Goal: Task Accomplishment & Management: Complete application form

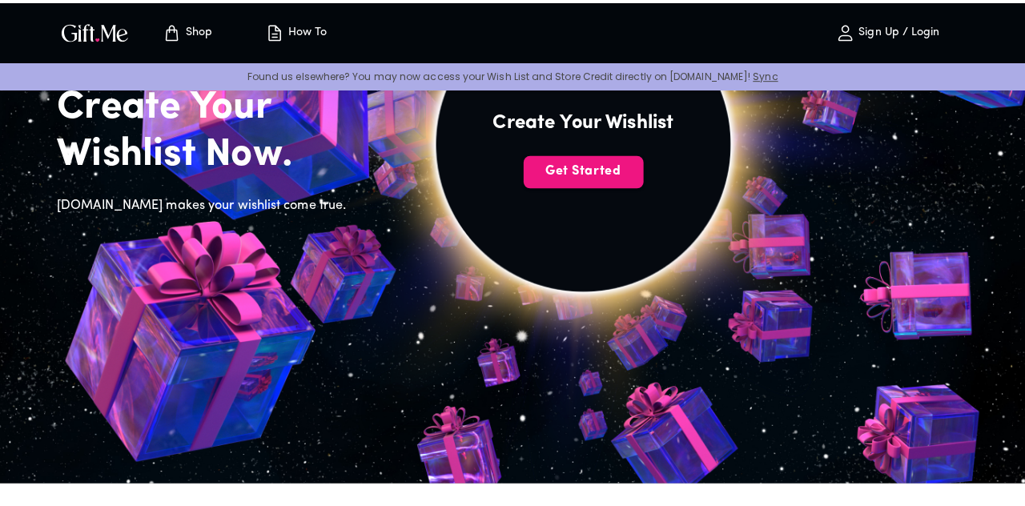
scroll to position [171, 0]
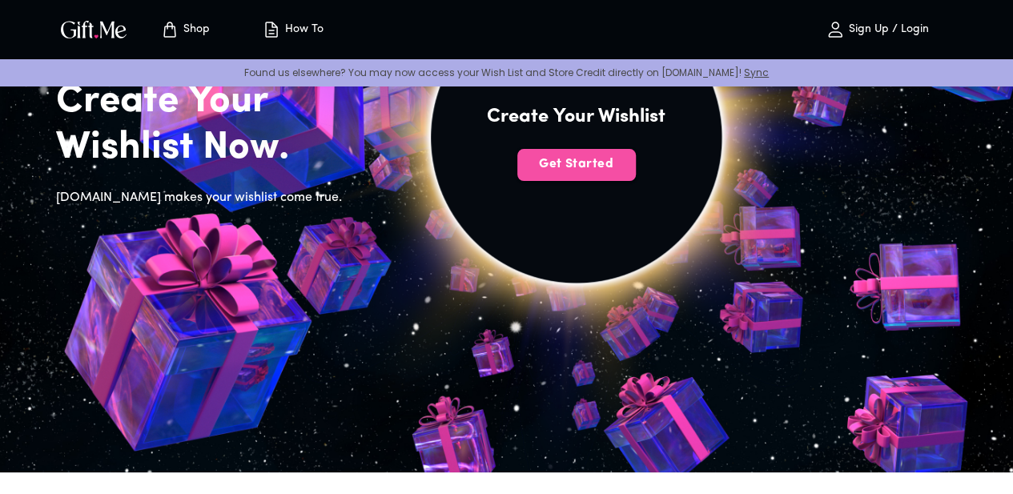
click at [636, 173] on span "Get Started" at bounding box center [576, 164] width 118 height 18
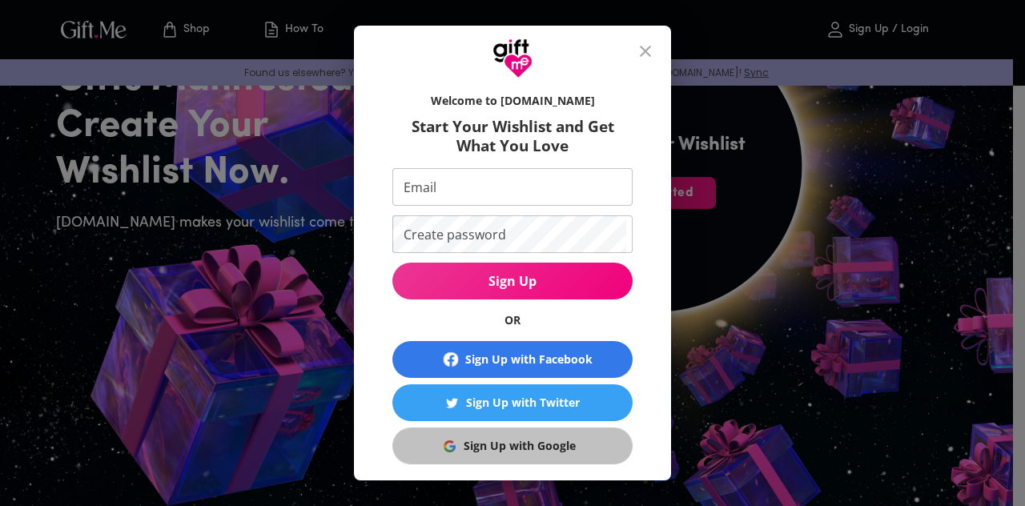
click at [536, 441] on div "Sign Up with Google" at bounding box center [519, 446] width 112 height 18
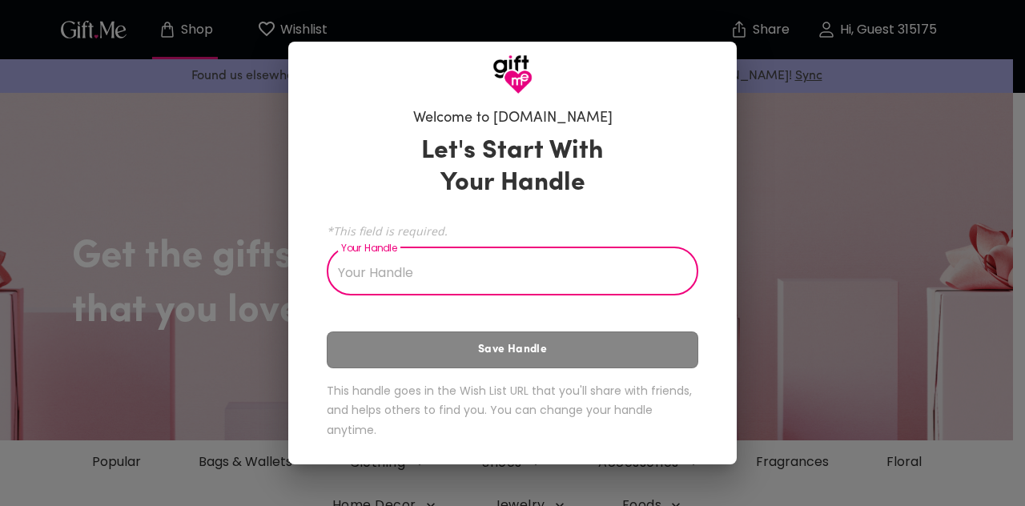
click at [419, 273] on input "Your Handle" at bounding box center [504, 273] width 354 height 45
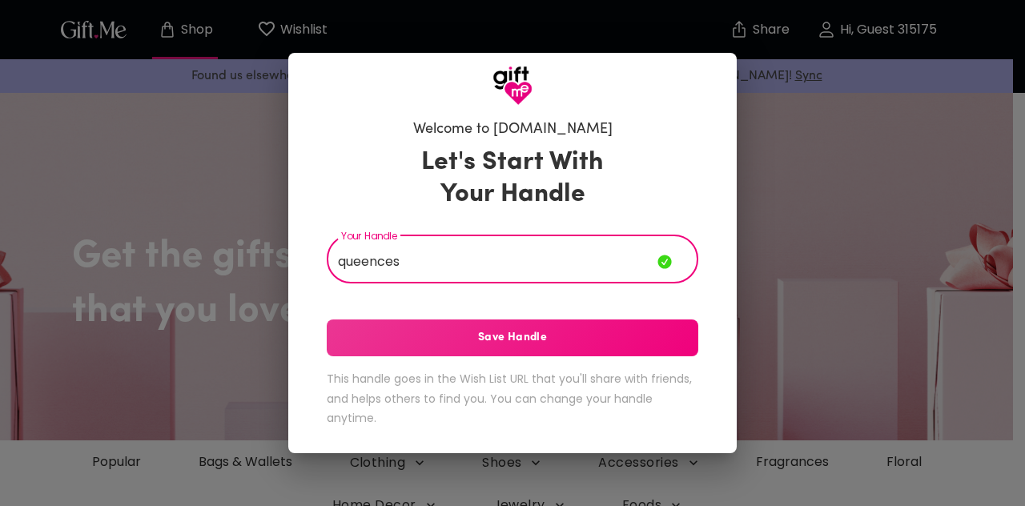
type input "queences"
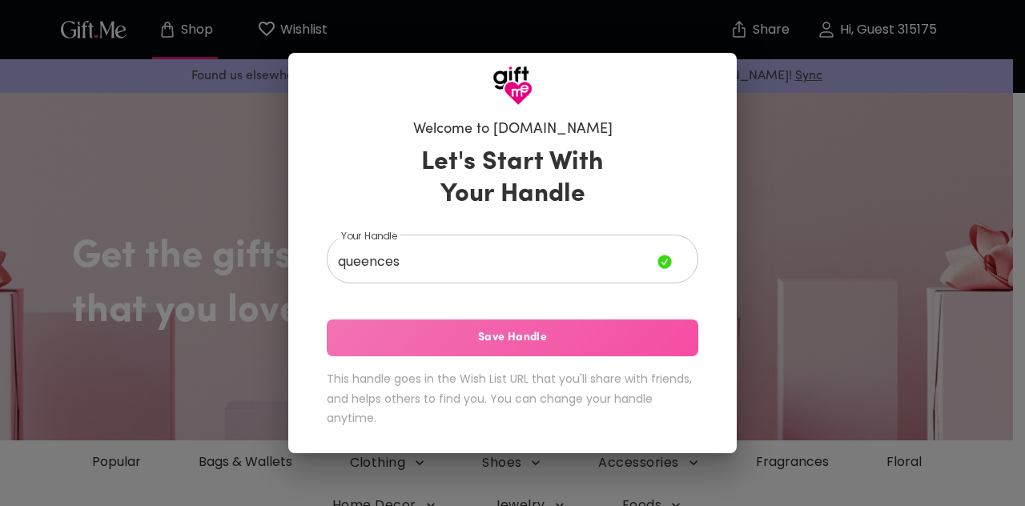
click at [466, 335] on span "Save Handle" at bounding box center [512, 338] width 371 height 18
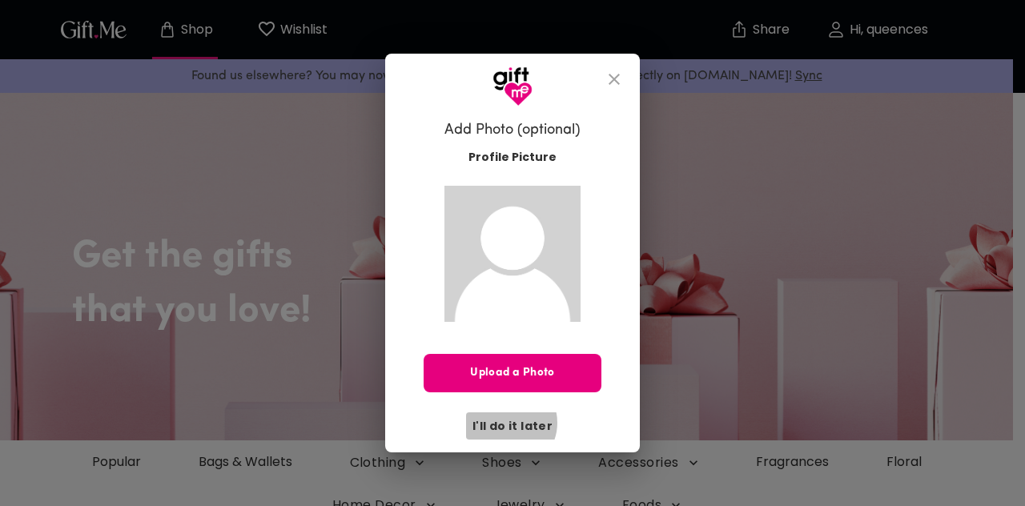
click at [509, 423] on span "I'll do it later" at bounding box center [512, 426] width 80 height 18
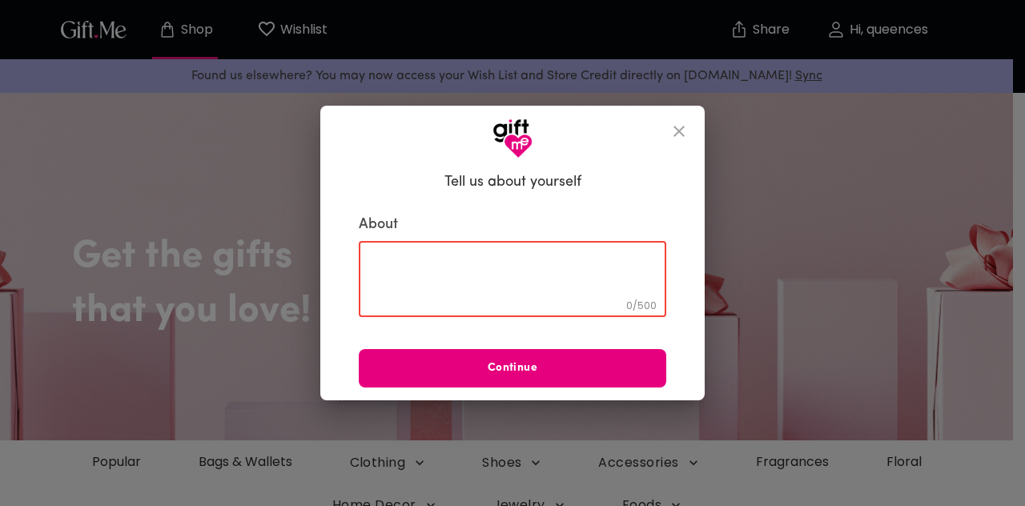
click at [461, 266] on textarea at bounding box center [512, 279] width 285 height 46
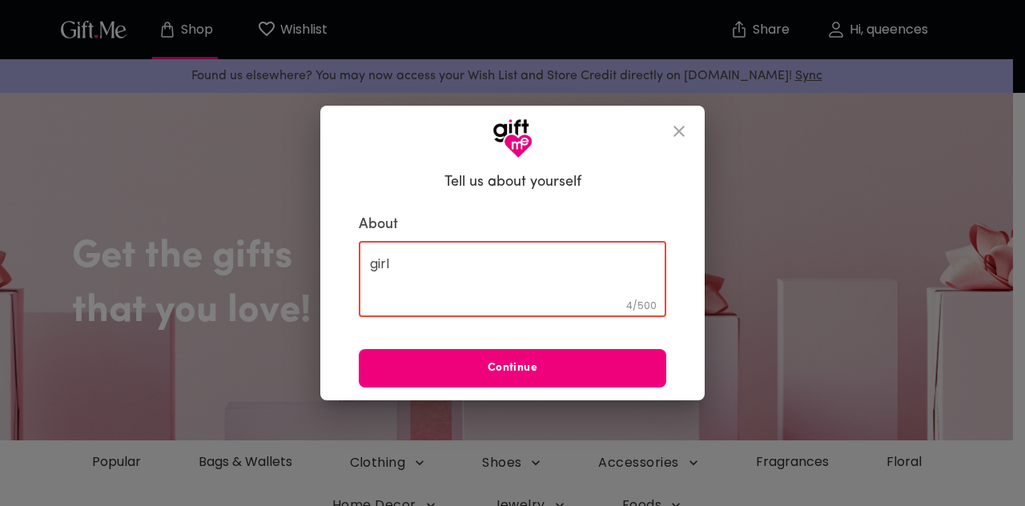
type textarea "girl"
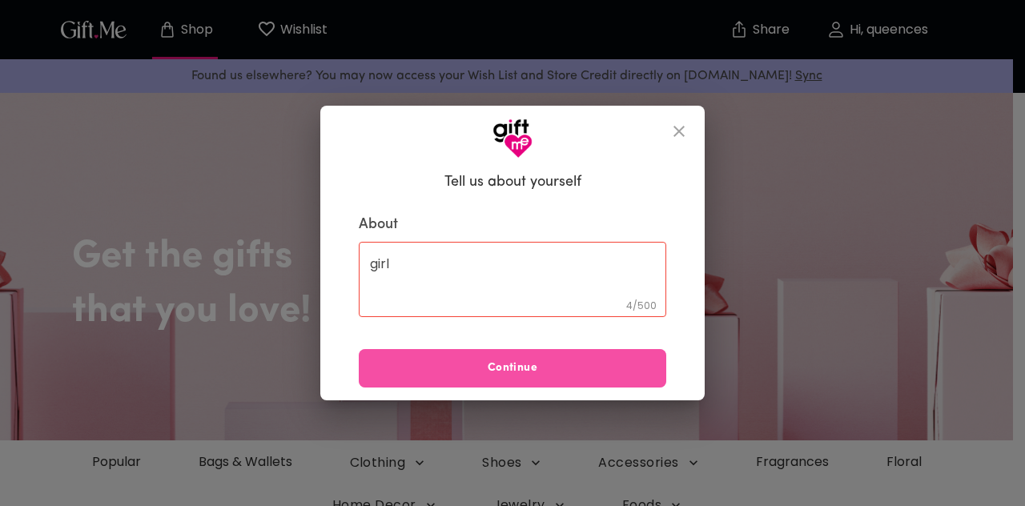
click at [468, 367] on span "Continue" at bounding box center [512, 368] width 307 height 18
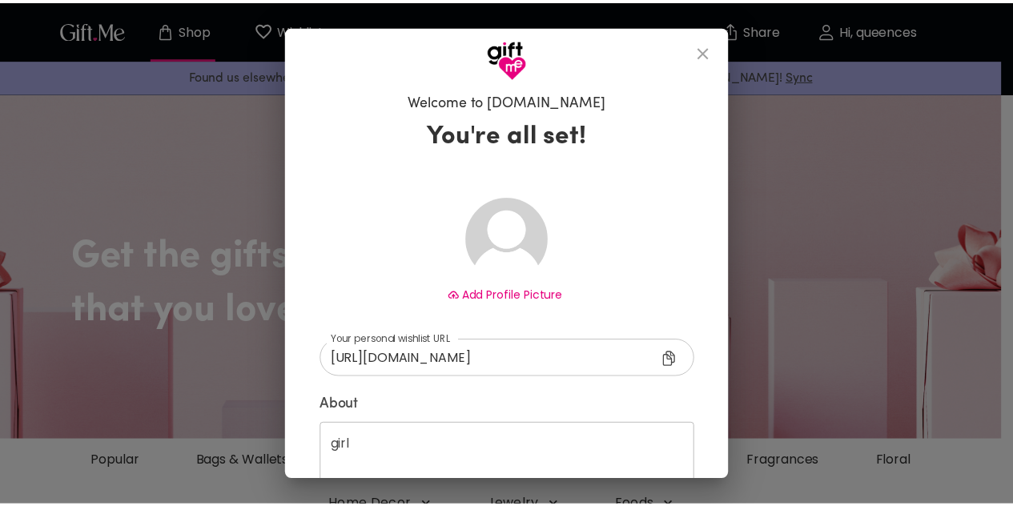
scroll to position [101, 0]
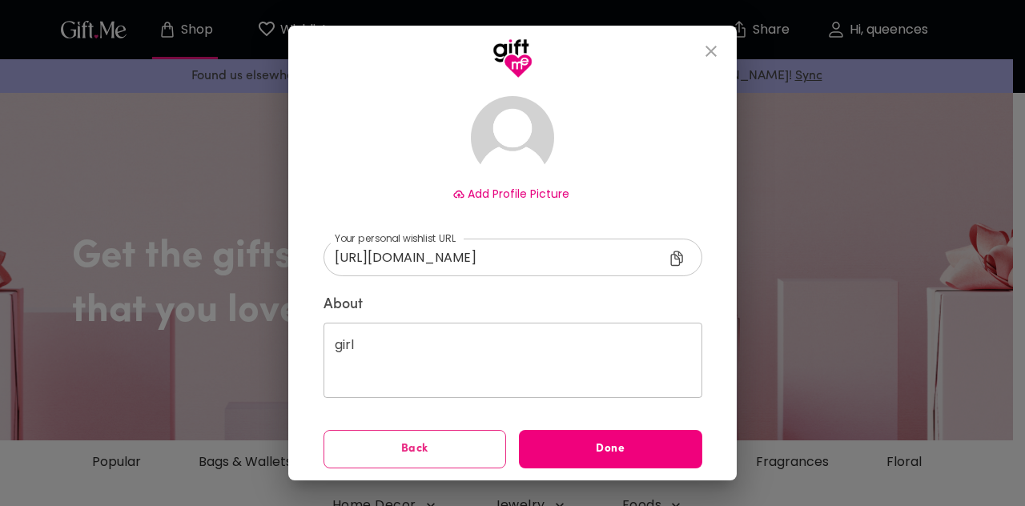
click at [574, 459] on button "Done" at bounding box center [610, 449] width 183 height 38
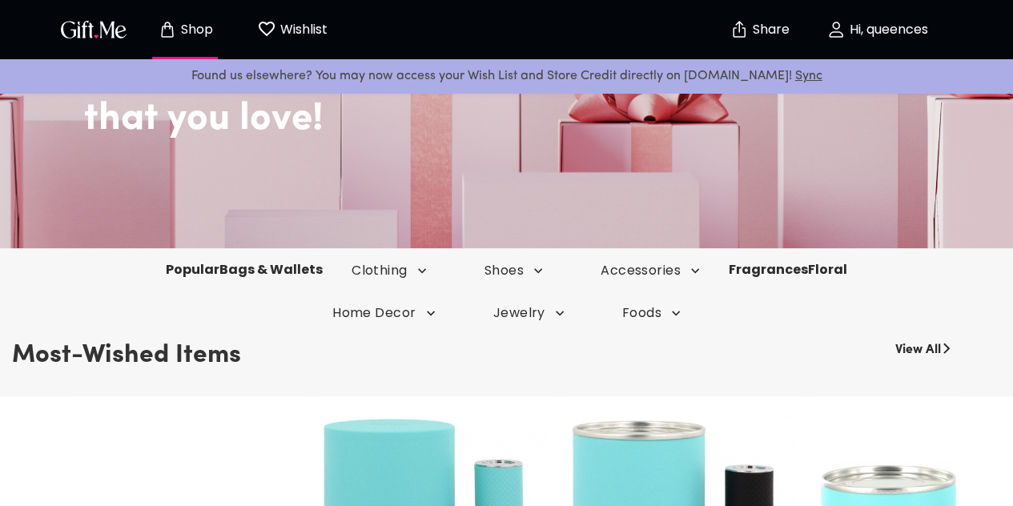
scroll to position [195, 0]
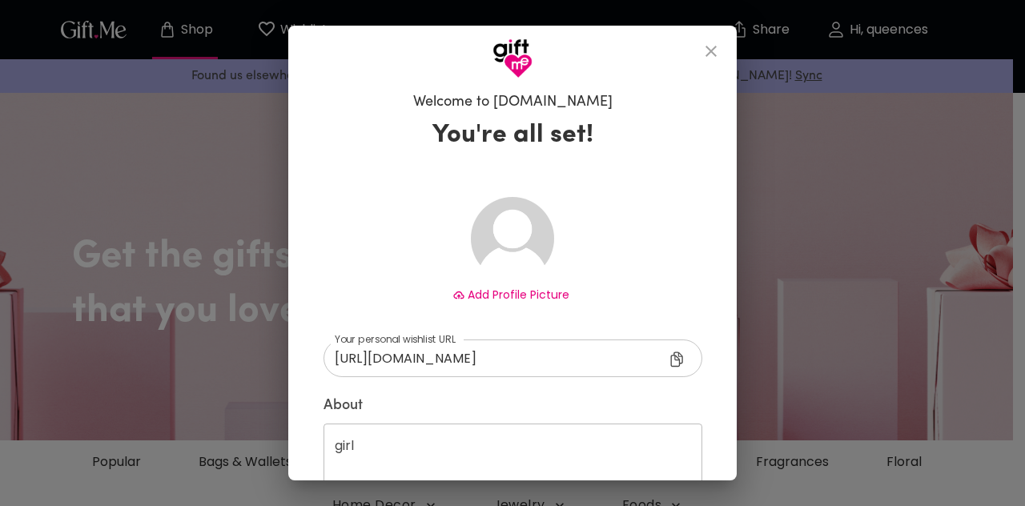
click at [718, 42] on icon "close" at bounding box center [710, 51] width 19 height 19
click at [730, 46] on button "close" at bounding box center [711, 51] width 38 height 38
